Goal: Entertainment & Leisure: Consume media (video, audio)

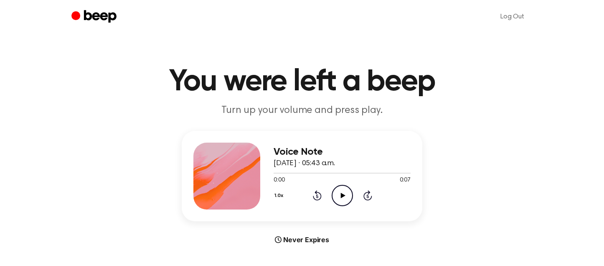
click at [341, 195] on icon at bounding box center [343, 195] width 5 height 5
click at [339, 193] on icon "Play Audio" at bounding box center [342, 195] width 21 height 21
click at [343, 192] on icon "Play Audio" at bounding box center [342, 195] width 21 height 21
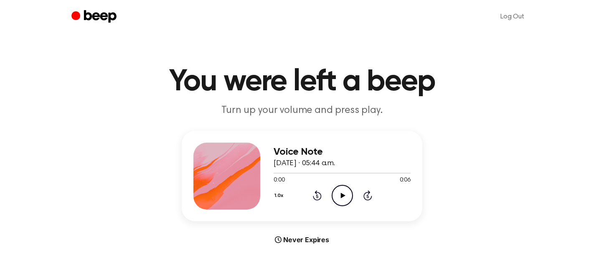
click at [343, 200] on icon "Play Audio" at bounding box center [342, 195] width 21 height 21
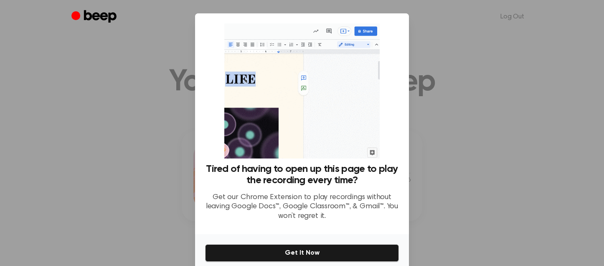
click at [456, 71] on div at bounding box center [302, 133] width 604 height 266
click at [423, 148] on div at bounding box center [302, 133] width 604 height 266
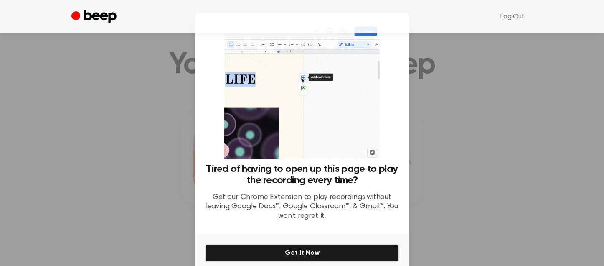
scroll to position [16, 0]
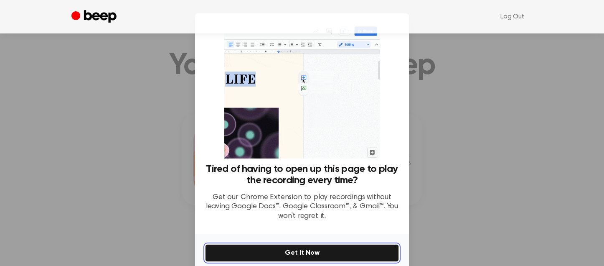
click at [325, 252] on button "Get It Now" at bounding box center [302, 253] width 194 height 18
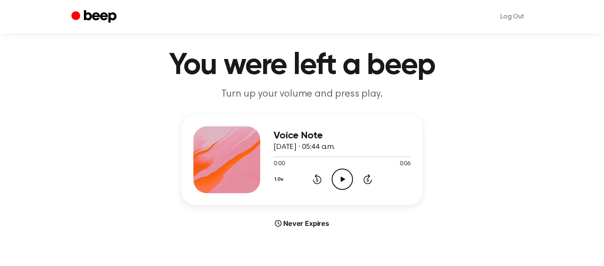
click at [345, 180] on icon "Play Audio" at bounding box center [342, 178] width 21 height 21
click at [345, 180] on icon "Pause Audio" at bounding box center [342, 178] width 21 height 21
click at [346, 182] on icon "Play Audio" at bounding box center [342, 178] width 21 height 21
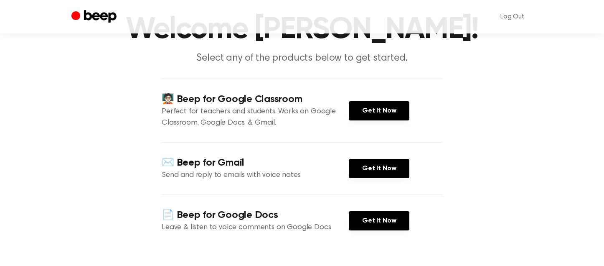
scroll to position [53, 0]
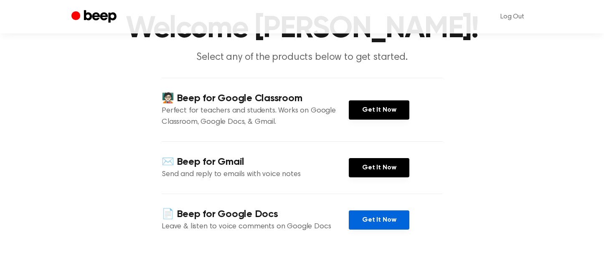
click at [403, 219] on link "Get It Now" at bounding box center [379, 219] width 61 height 19
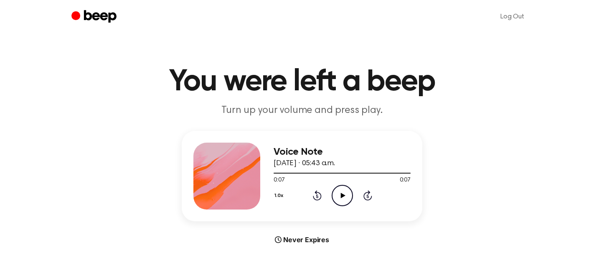
click at [344, 192] on icon "Play Audio" at bounding box center [342, 195] width 21 height 21
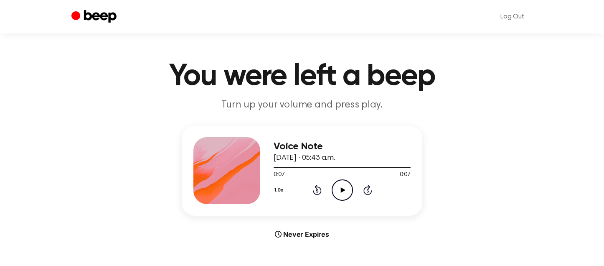
scroll to position [10, 0]
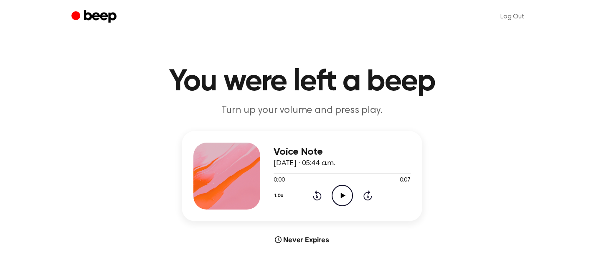
click at [341, 200] on icon "Play Audio" at bounding box center [342, 195] width 21 height 21
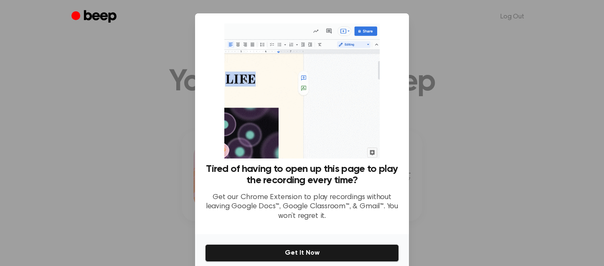
click at [442, 36] on div at bounding box center [302, 133] width 604 height 266
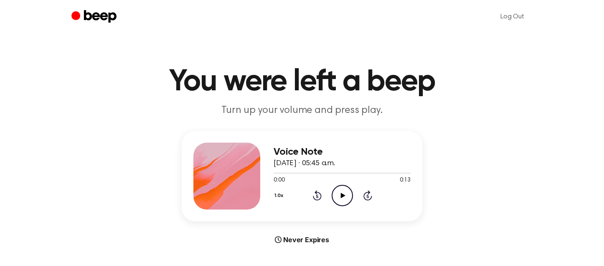
click at [344, 201] on icon "Play Audio" at bounding box center [342, 195] width 21 height 21
click at [339, 201] on icon "Play Audio" at bounding box center [342, 195] width 21 height 21
click at [349, 195] on icon "Play Audio" at bounding box center [342, 195] width 21 height 21
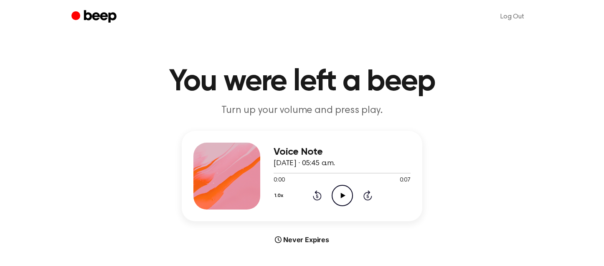
click at [346, 195] on icon "Play Audio" at bounding box center [342, 195] width 21 height 21
click at [339, 198] on icon "Play Audio" at bounding box center [342, 195] width 21 height 21
click at [344, 192] on icon "Play Audio" at bounding box center [342, 195] width 21 height 21
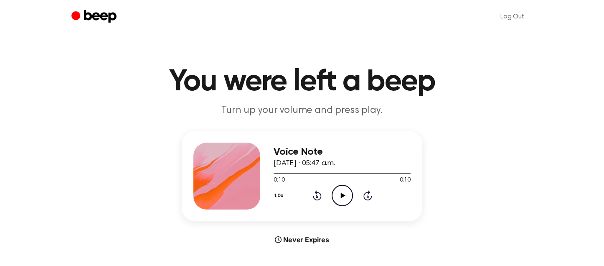
click at [344, 192] on icon "Play Audio" at bounding box center [342, 195] width 21 height 21
click at [349, 191] on icon "Play Audio" at bounding box center [342, 195] width 21 height 21
click at [339, 190] on icon "Play Audio" at bounding box center [342, 195] width 21 height 21
click at [343, 194] on icon at bounding box center [343, 195] width 5 height 5
click at [347, 194] on icon "Play Audio" at bounding box center [342, 195] width 21 height 21
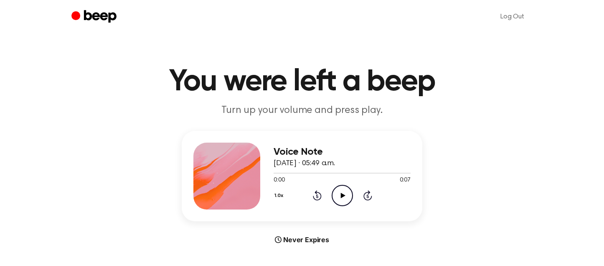
click at [341, 194] on icon at bounding box center [343, 195] width 5 height 5
click at [342, 196] on icon at bounding box center [343, 195] width 5 height 5
click at [343, 192] on icon "Play Audio" at bounding box center [342, 195] width 21 height 21
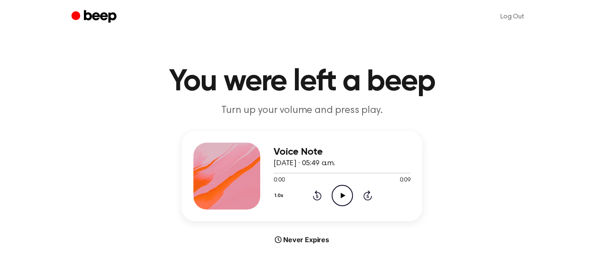
click at [342, 191] on icon "Play Audio" at bounding box center [342, 195] width 21 height 21
click at [342, 190] on icon "Play Audio" at bounding box center [342, 195] width 21 height 21
click at [343, 196] on icon "Play Audio" at bounding box center [342, 195] width 21 height 21
click at [342, 196] on icon at bounding box center [343, 195] width 5 height 5
click at [346, 199] on icon "Play Audio" at bounding box center [342, 195] width 21 height 21
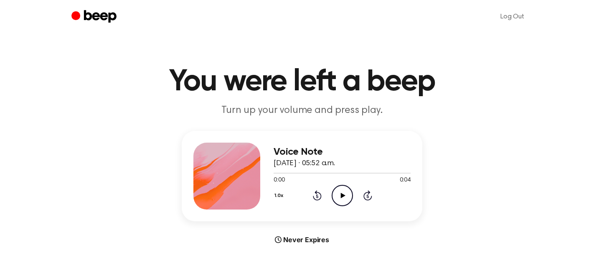
click at [346, 190] on icon "Play Audio" at bounding box center [342, 195] width 21 height 21
click at [348, 198] on icon "Play Audio" at bounding box center [342, 195] width 21 height 21
click at [336, 194] on icon "Play Audio" at bounding box center [342, 195] width 21 height 21
click at [339, 193] on icon "Play Audio" at bounding box center [342, 195] width 21 height 21
